Goal: Entertainment & Leisure: Consume media (video, audio)

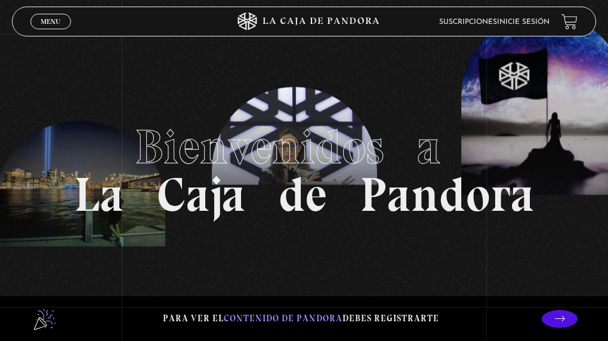
click at [52, 21] on span "Menu" at bounding box center [51, 21] width 20 height 7
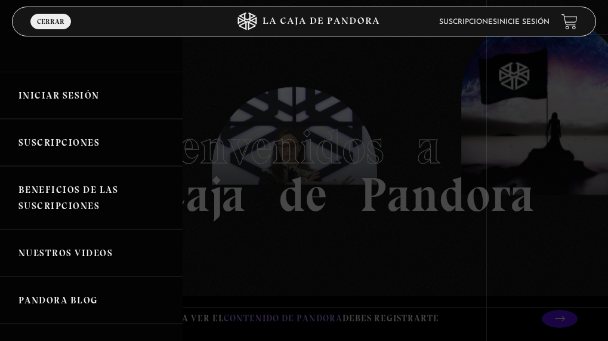
click at [53, 93] on link "Iniciar Sesión" at bounding box center [91, 95] width 183 height 47
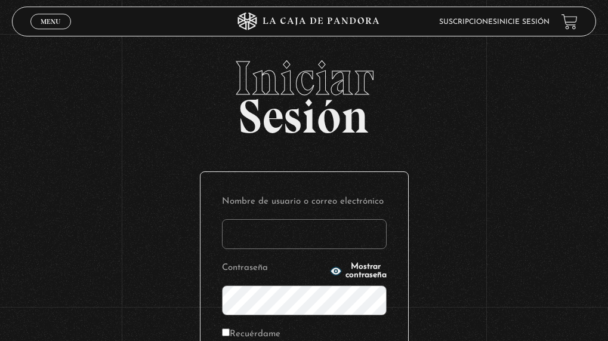
click at [277, 241] on input "Nombre de usuario o correo electrónico" at bounding box center [304, 234] width 165 height 30
type input "s y k"
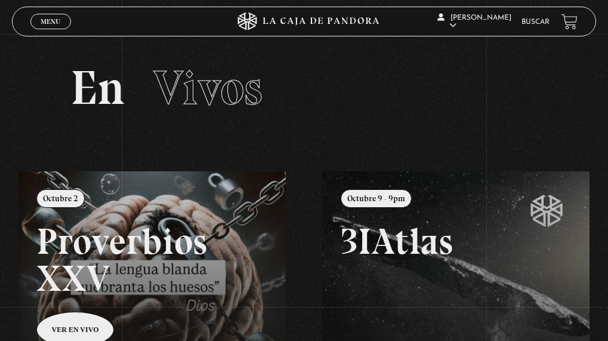
click at [40, 28] on span "Cerrar" at bounding box center [51, 32] width 28 height 8
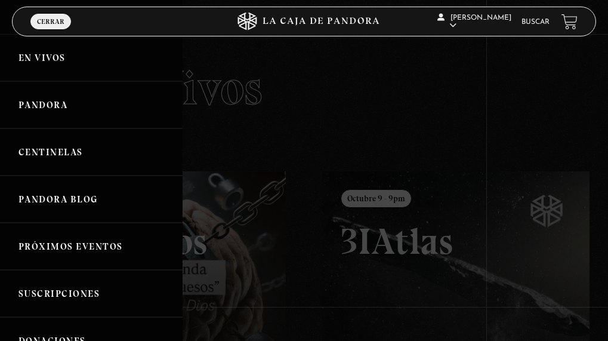
click at [36, 105] on link "Pandora" at bounding box center [91, 104] width 183 height 47
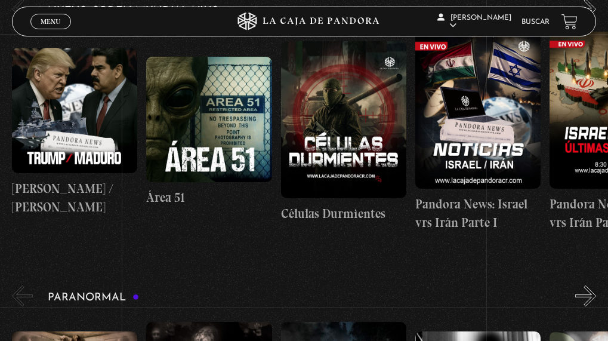
scroll to position [119, 0]
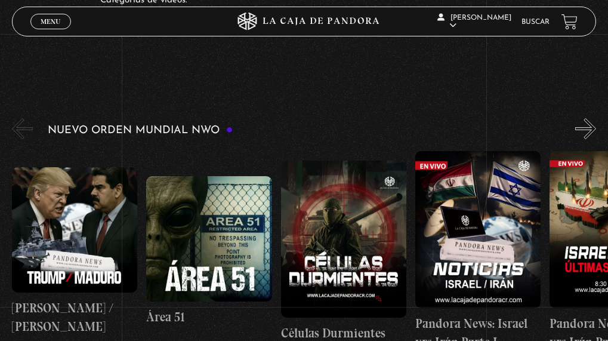
click at [339, 225] on figure at bounding box center [343, 239] width 125 height 157
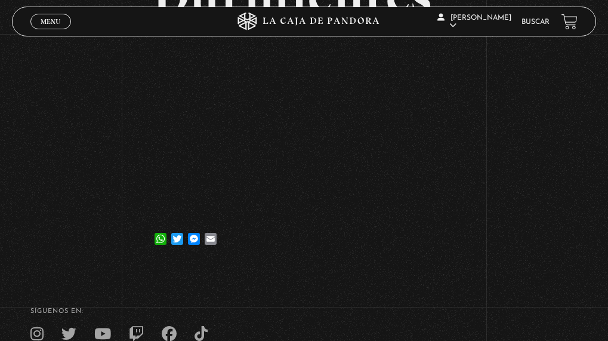
scroll to position [119, 0]
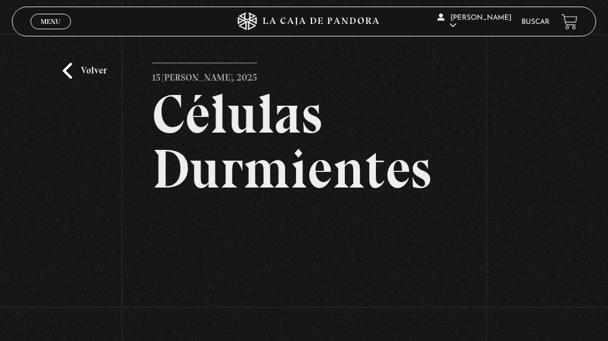
scroll to position [125, 0]
